Goal: Task Accomplishment & Management: Use online tool/utility

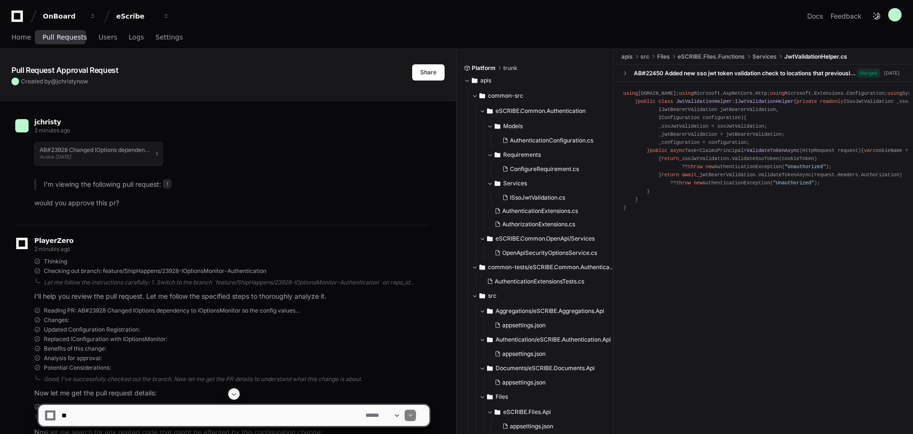
click at [62, 42] on link "Pull Requests" at bounding box center [64, 38] width 44 height 22
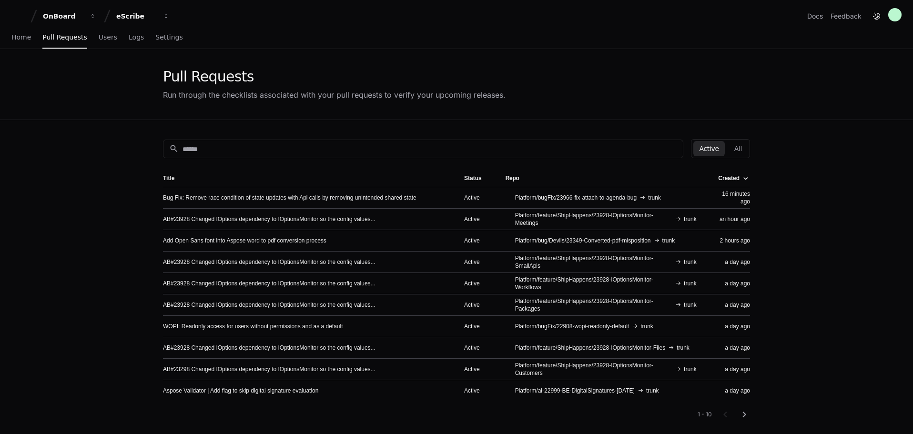
scroll to position [48, 0]
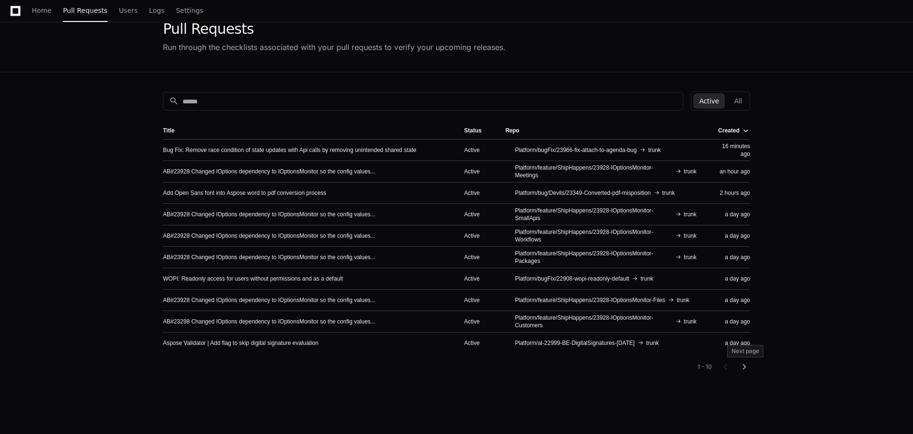
click at [746, 369] on mat-icon "chevron_right" at bounding box center [744, 366] width 11 height 11
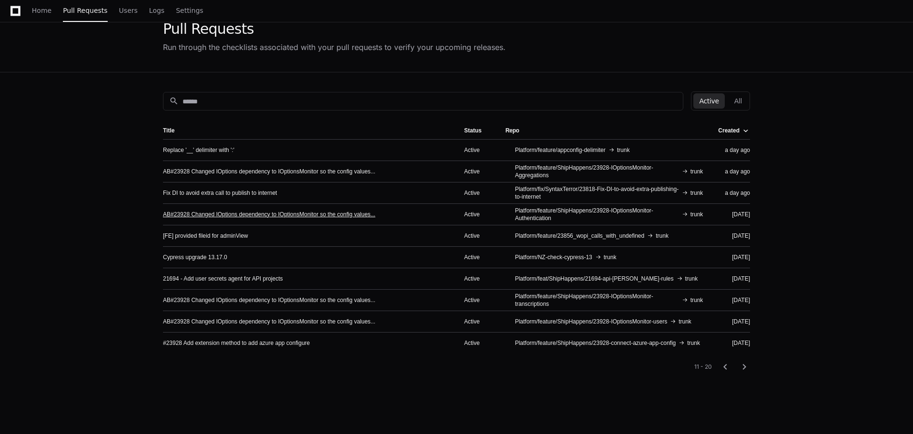
click at [302, 212] on link "AB#23928 Changed IOptions dependency to IOptionsMonitor so the config values..." at bounding box center [269, 215] width 213 height 8
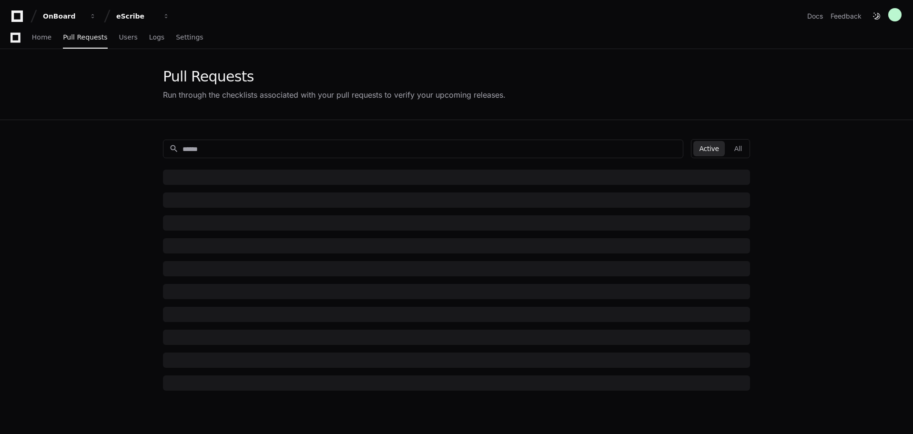
scroll to position [48, 0]
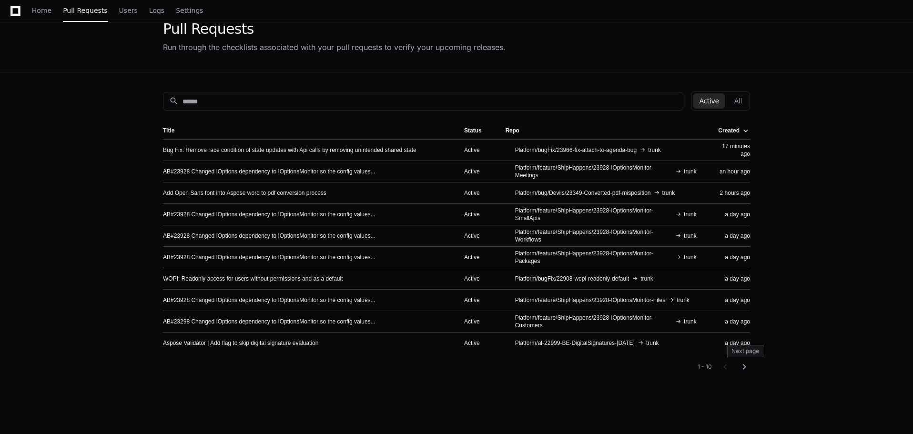
click at [748, 368] on mat-icon "chevron_right" at bounding box center [744, 366] width 11 height 11
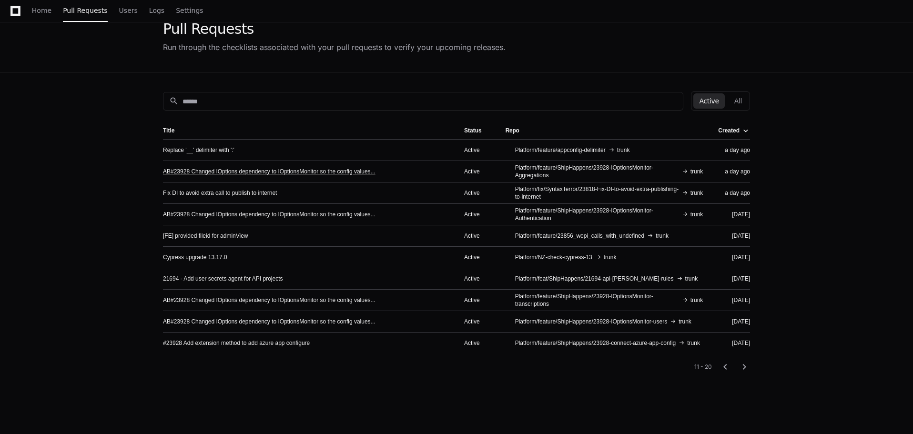
click at [331, 172] on link "AB#23928 Changed IOptions dependency to IOptionsMonitor so the config values..." at bounding box center [269, 172] width 213 height 8
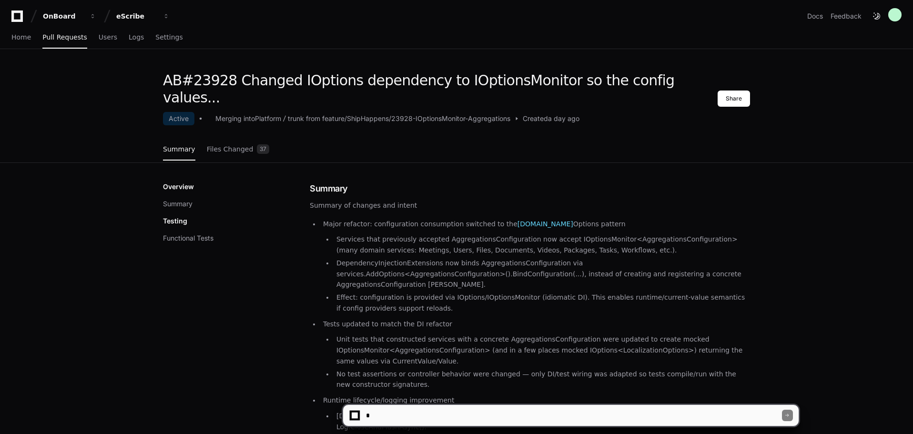
drag, startPoint x: 456, startPoint y: 415, endPoint x: 457, endPoint y: 421, distance: 6.3
click at [457, 421] on textarea at bounding box center [573, 415] width 418 height 21
type textarea "**********"
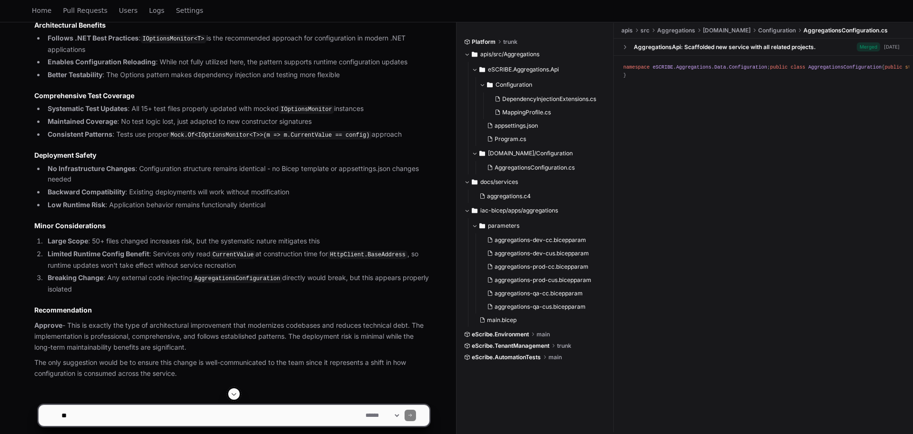
scroll to position [787, 0]
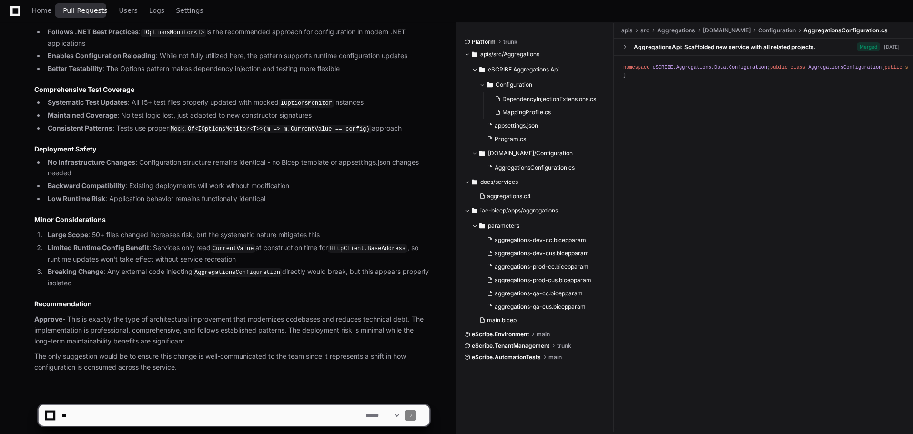
click at [94, 13] on span "Pull Requests" at bounding box center [85, 11] width 44 height 6
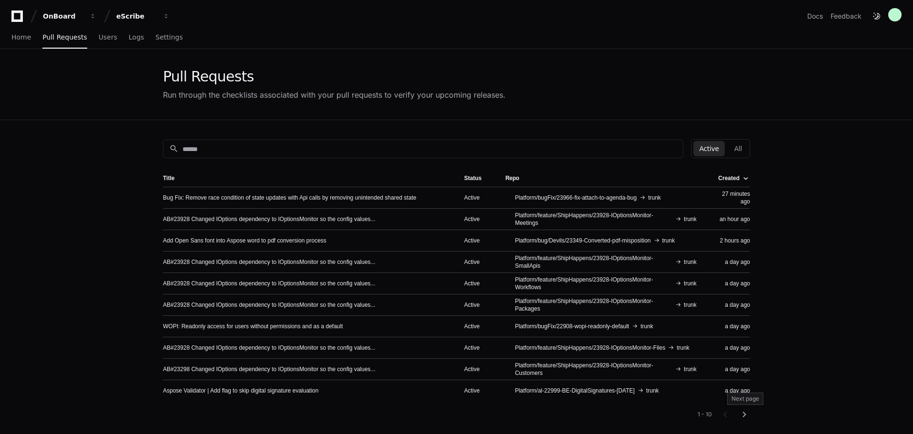
click at [746, 416] on mat-icon "chevron_right" at bounding box center [744, 414] width 11 height 11
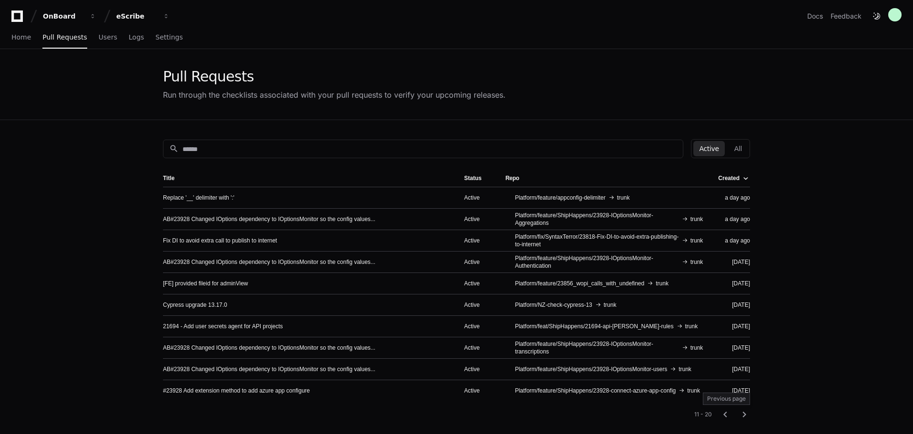
click at [724, 416] on mat-icon "chevron_left" at bounding box center [725, 414] width 11 height 11
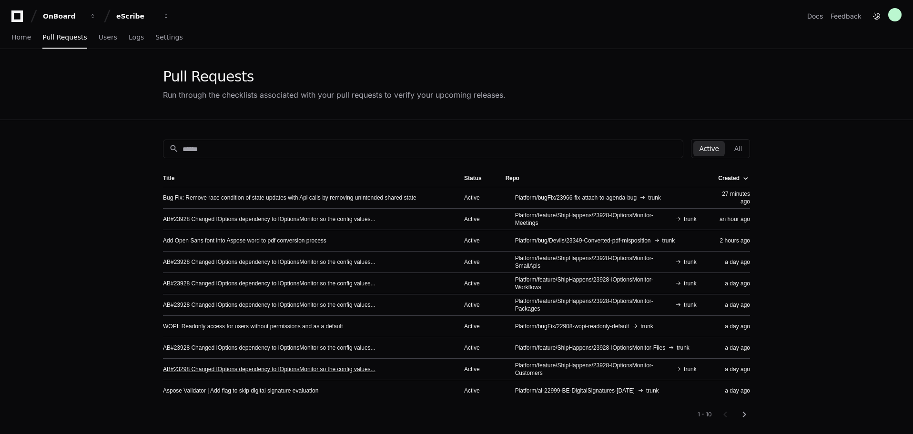
click at [319, 366] on link "AB#23298 Changed IOptions dependency to IOptionsMonitor so the config values..." at bounding box center [269, 369] width 213 height 8
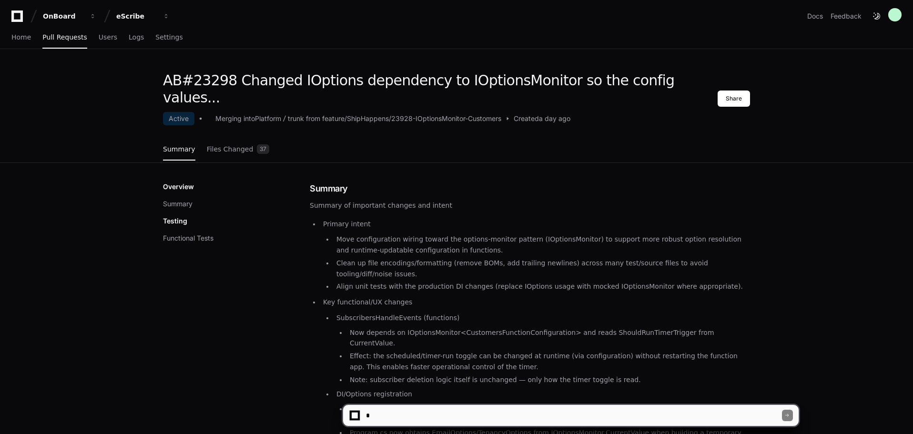
click at [474, 417] on textarea at bounding box center [573, 415] width 418 height 21
type textarea "**********"
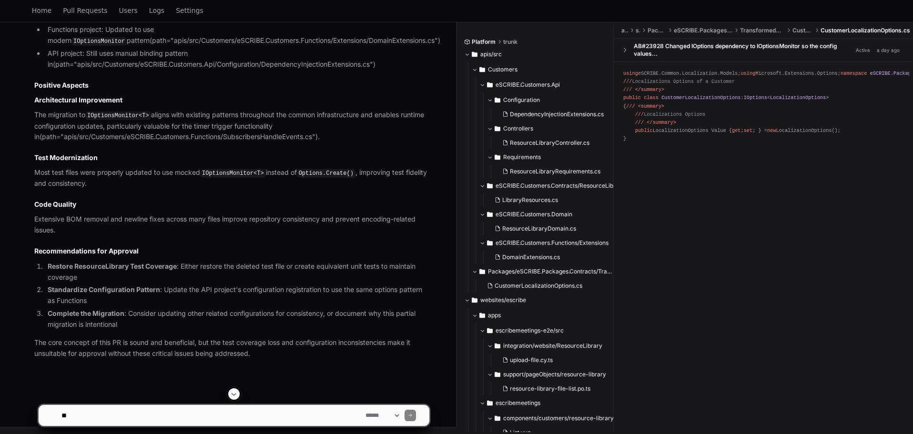
scroll to position [724, 0]
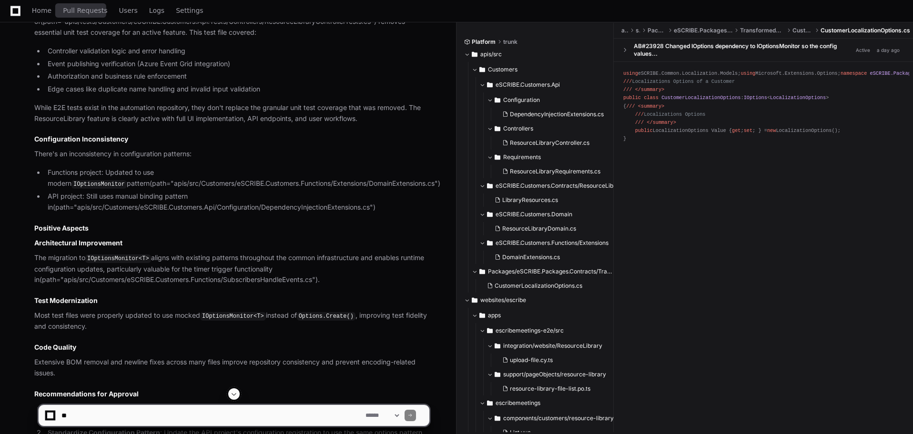
click at [76, 12] on span "Pull Requests" at bounding box center [85, 11] width 44 height 6
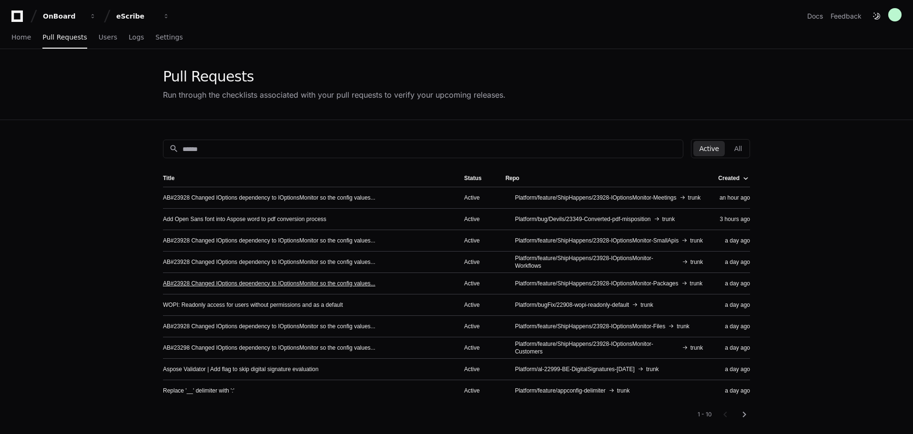
click at [344, 282] on link "AB#23928 Changed IOptions dependency to IOptionsMonitor so the config values..." at bounding box center [269, 284] width 213 height 8
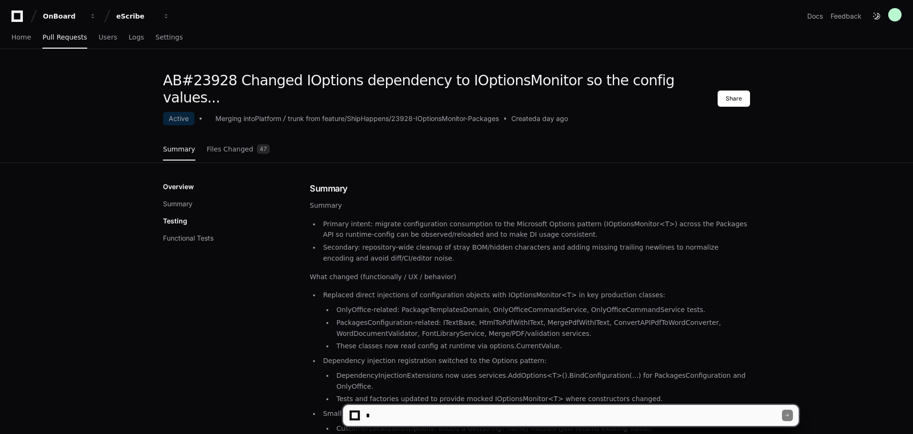
click at [435, 416] on textarea at bounding box center [573, 415] width 418 height 21
type textarea "**********"
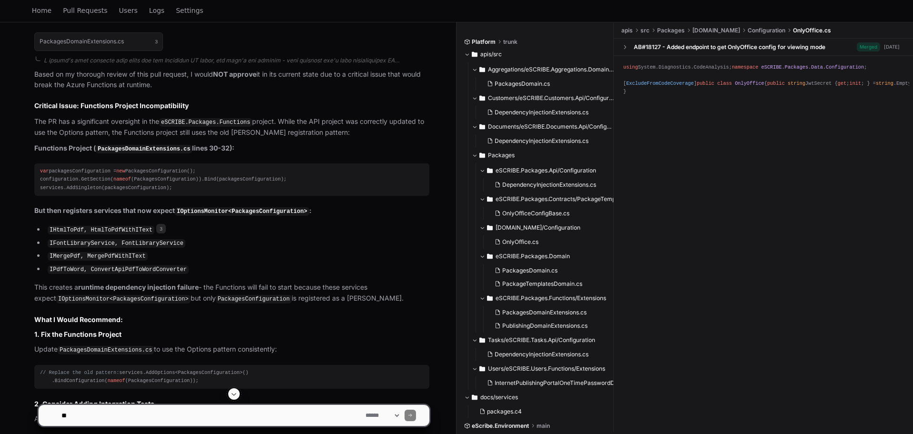
scroll to position [444, 0]
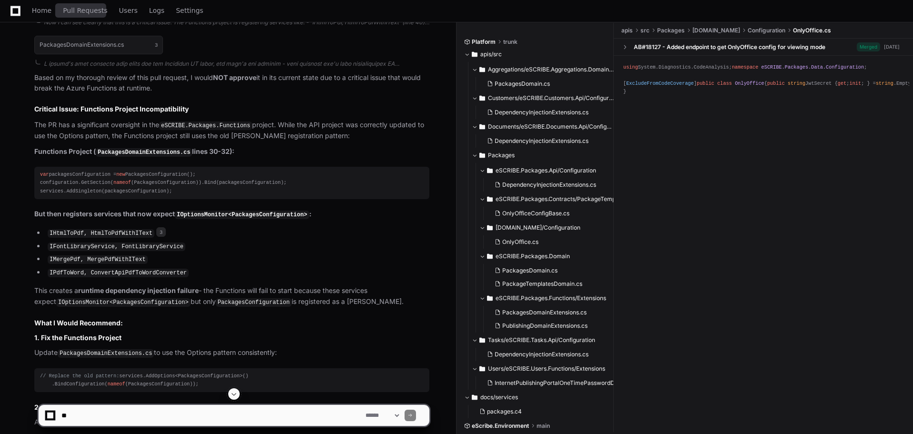
drag, startPoint x: 72, startPoint y: 9, endPoint x: 78, endPoint y: 13, distance: 7.1
click at [72, 9] on span "Pull Requests" at bounding box center [85, 11] width 44 height 6
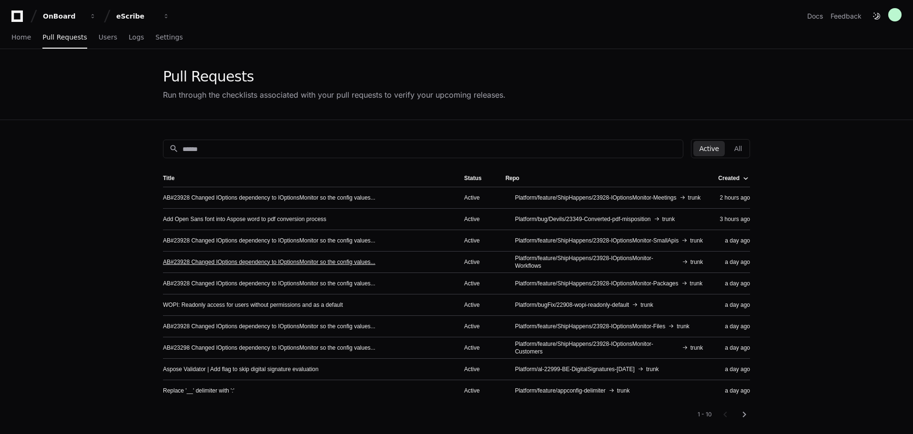
click at [331, 261] on link "AB#23928 Changed IOptions dependency to IOptionsMonitor so the config values..." at bounding box center [269, 262] width 213 height 8
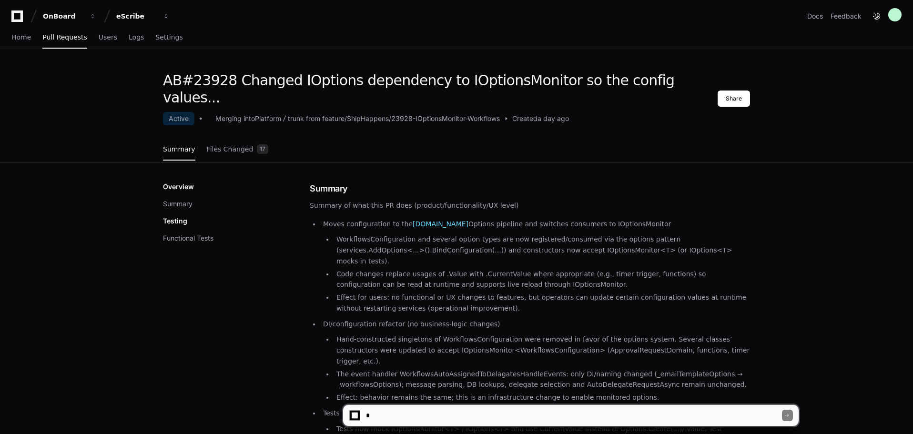
click at [445, 421] on textarea at bounding box center [573, 415] width 418 height 21
type textarea "**********"
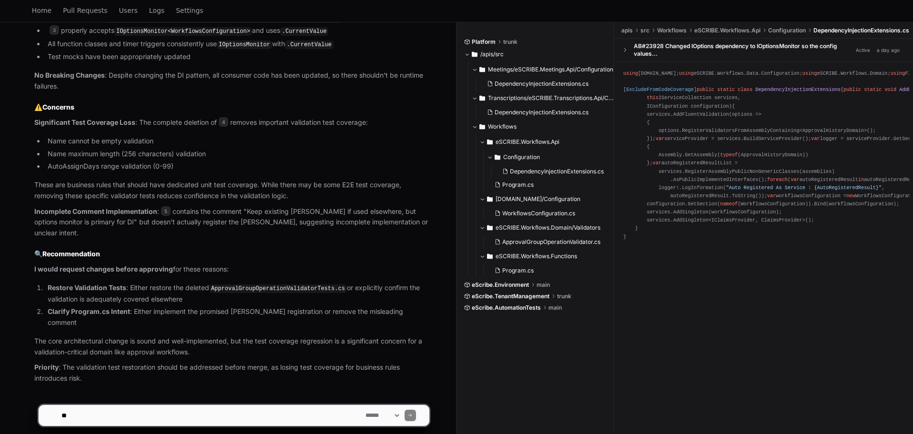
scroll to position [741, 0]
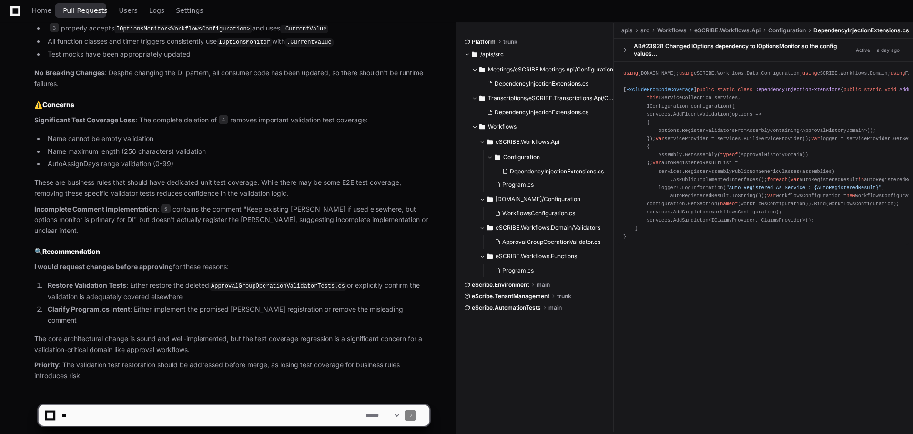
click at [80, 10] on span "Pull Requests" at bounding box center [85, 11] width 44 height 6
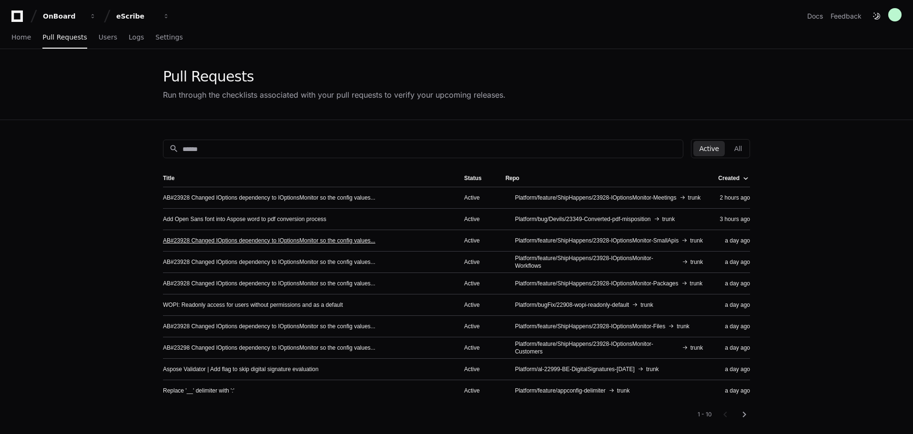
click at [347, 237] on link "AB#23928 Changed IOptions dependency to IOptionsMonitor so the config values..." at bounding box center [269, 241] width 213 height 8
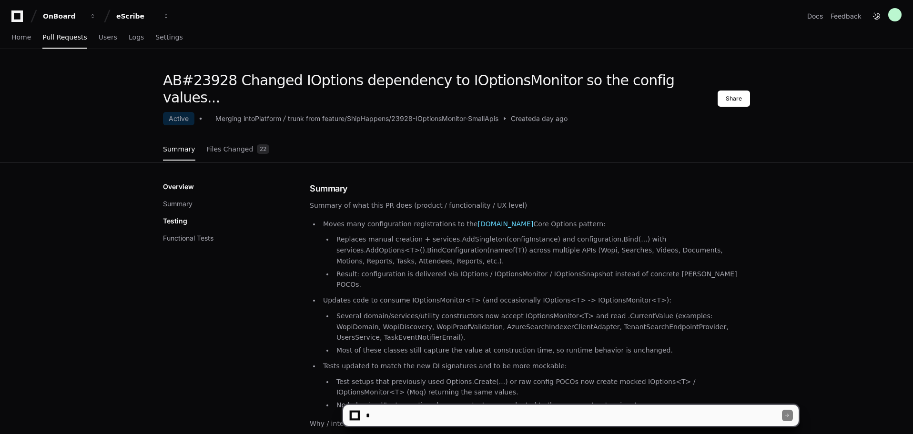
click at [439, 418] on textarea at bounding box center [573, 415] width 418 height 21
type textarea "**********"
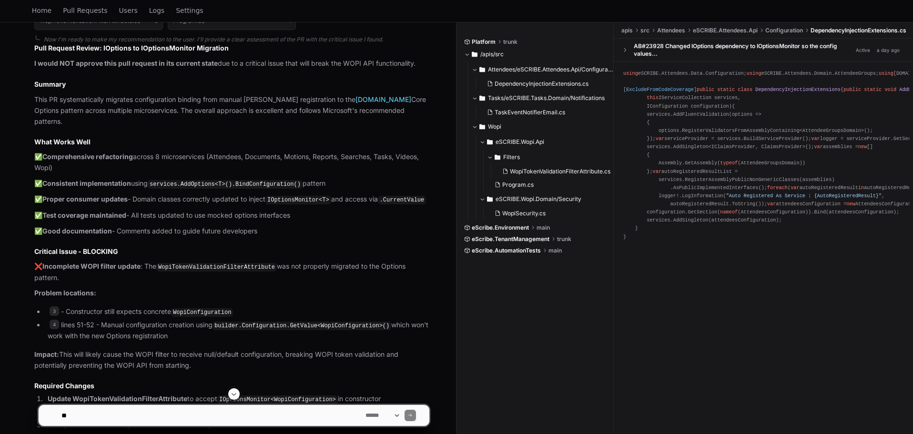
scroll to position [729, 0]
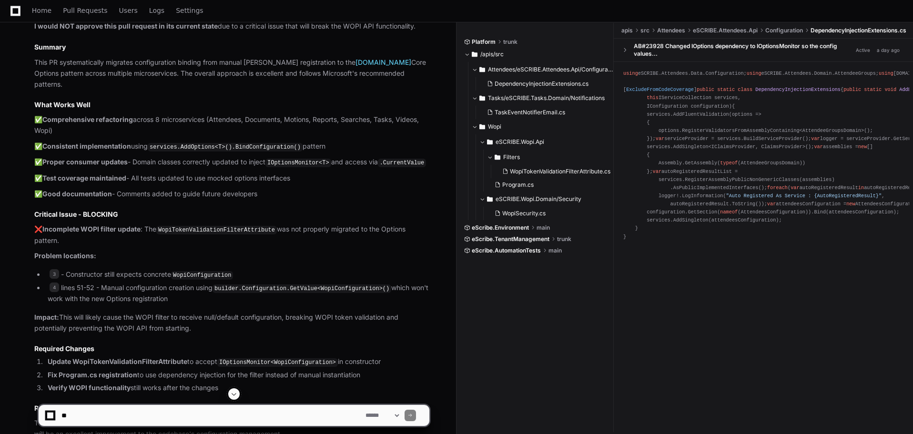
drag, startPoint x: 53, startPoint y: 248, endPoint x: 66, endPoint y: 250, distance: 13.0
click at [53, 269] on span "3" at bounding box center [55, 274] width 10 height 10
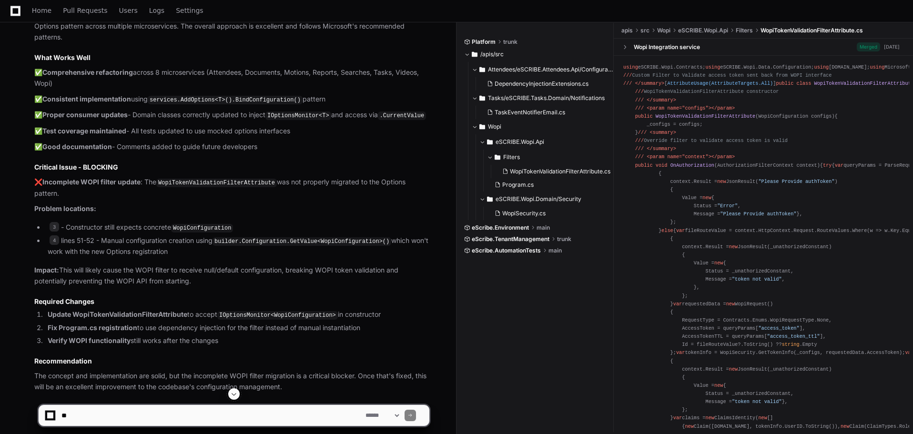
scroll to position [776, 0]
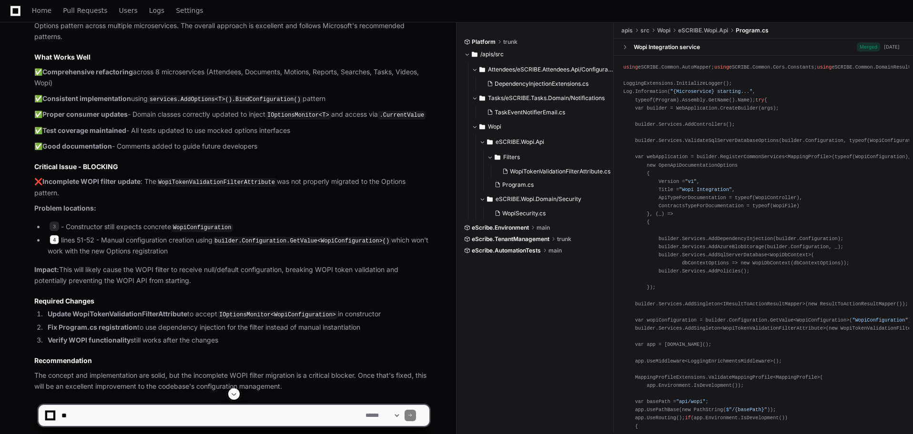
click at [53, 235] on span "4" at bounding box center [55, 240] width 10 height 10
click at [93, 15] on link "Pull Requests" at bounding box center [85, 11] width 44 height 22
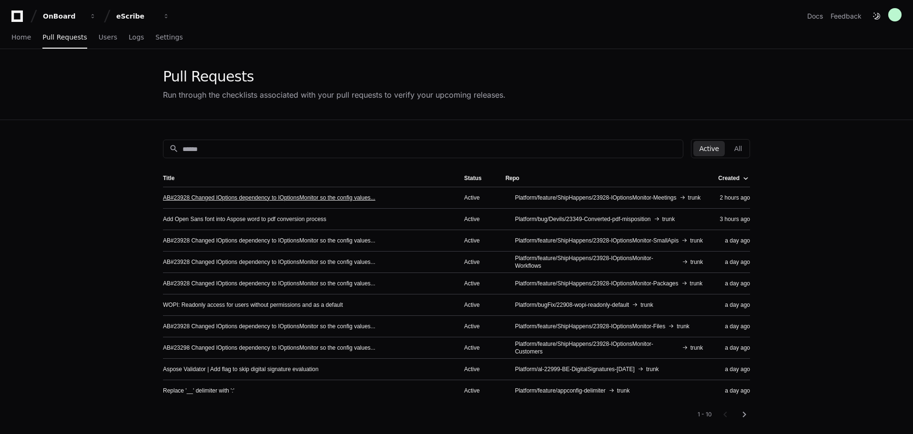
click at [204, 196] on link "AB#23928 Changed IOptions dependency to IOptionsMonitor so the config values..." at bounding box center [269, 198] width 213 height 8
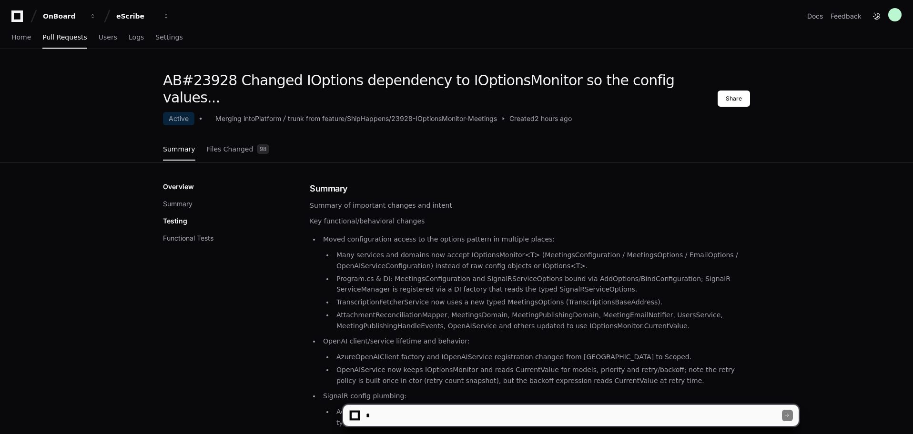
click at [449, 412] on textarea at bounding box center [573, 415] width 418 height 21
type textarea "**********"
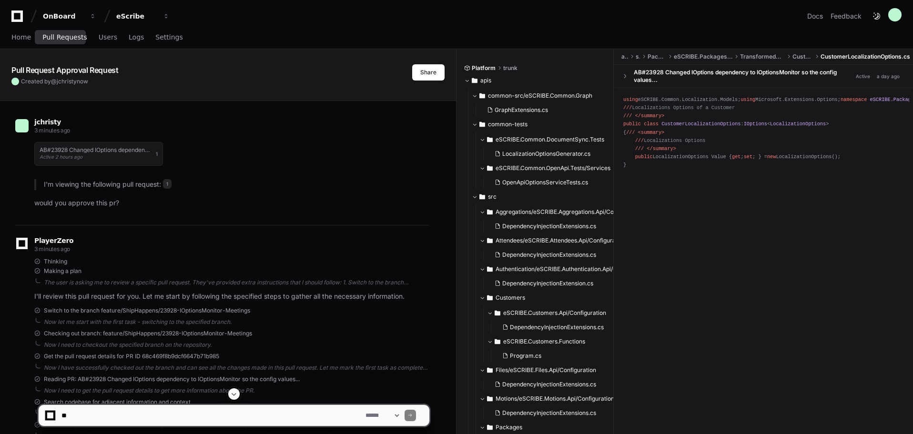
click at [63, 37] on span "Pull Requests" at bounding box center [64, 37] width 44 height 6
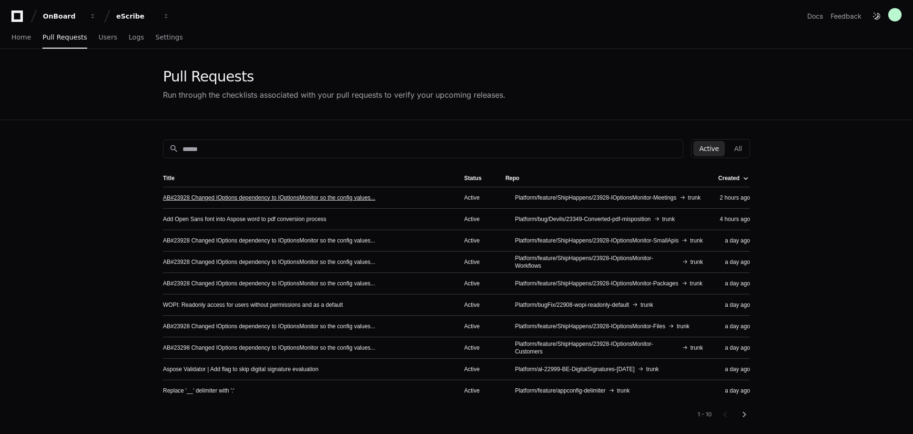
click at [207, 199] on link "AB#23928 Changed IOptions dependency to IOptionsMonitor so the config values..." at bounding box center [269, 198] width 213 height 8
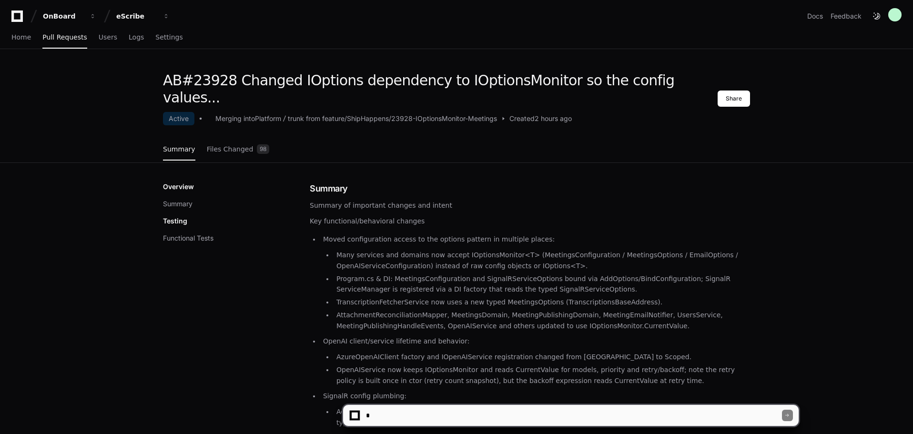
click at [474, 412] on textarea at bounding box center [573, 415] width 418 height 21
type textarea "**********"
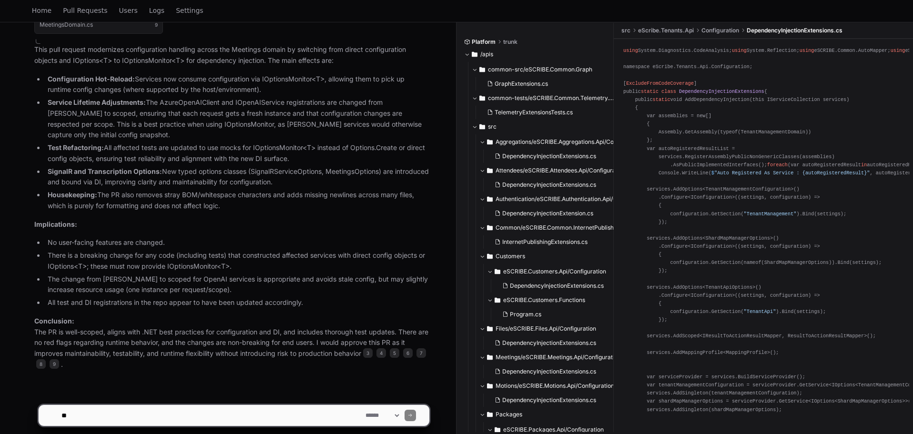
scroll to position [524, 0]
